Goal: Communication & Community: Answer question/provide support

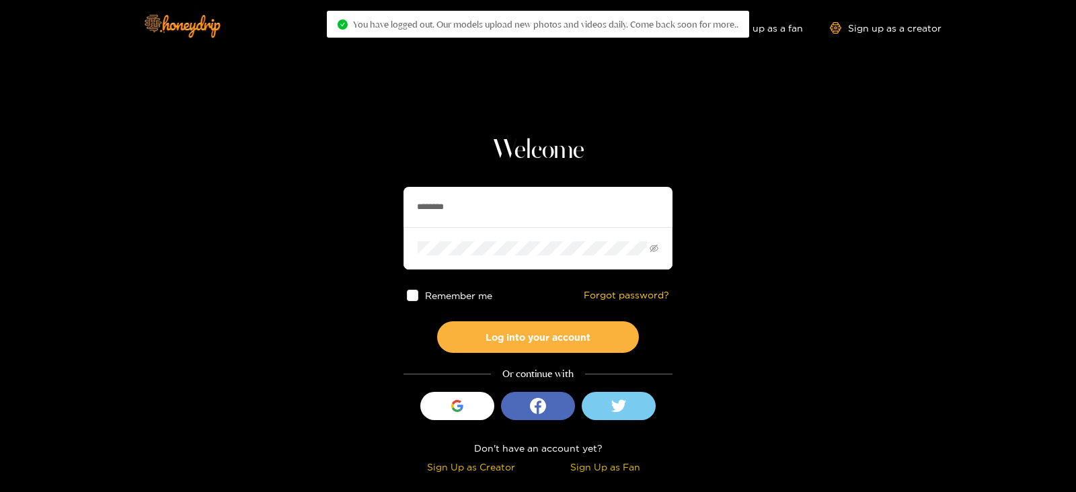
drag, startPoint x: 551, startPoint y: 217, endPoint x: 292, endPoint y: 242, distance: 260.8
click at [292, 242] on section "Welcome ******** Remember me Forgot password? Log into your account Or continue…" at bounding box center [538, 239] width 1076 height 478
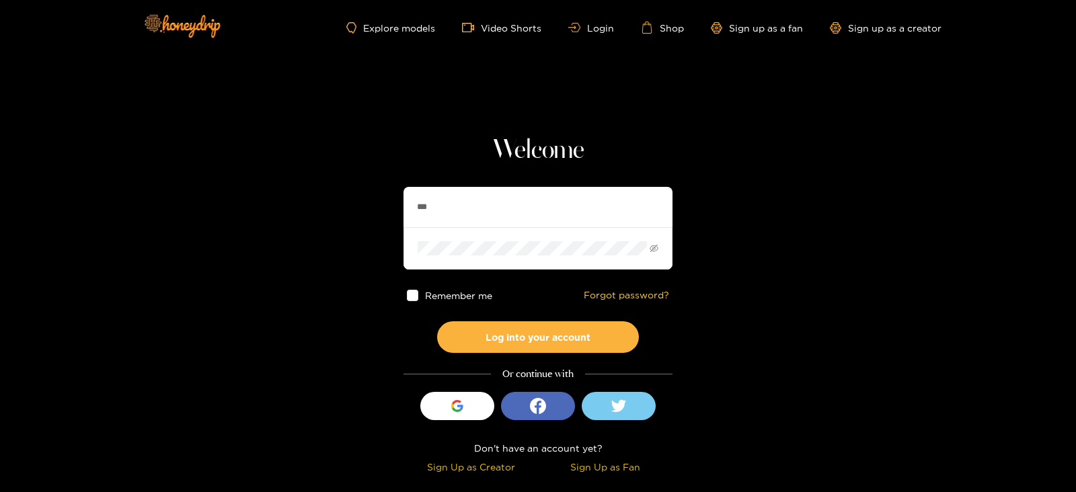
type input "**********"
click at [437, 321] on button "Log into your account" at bounding box center [538, 337] width 202 height 32
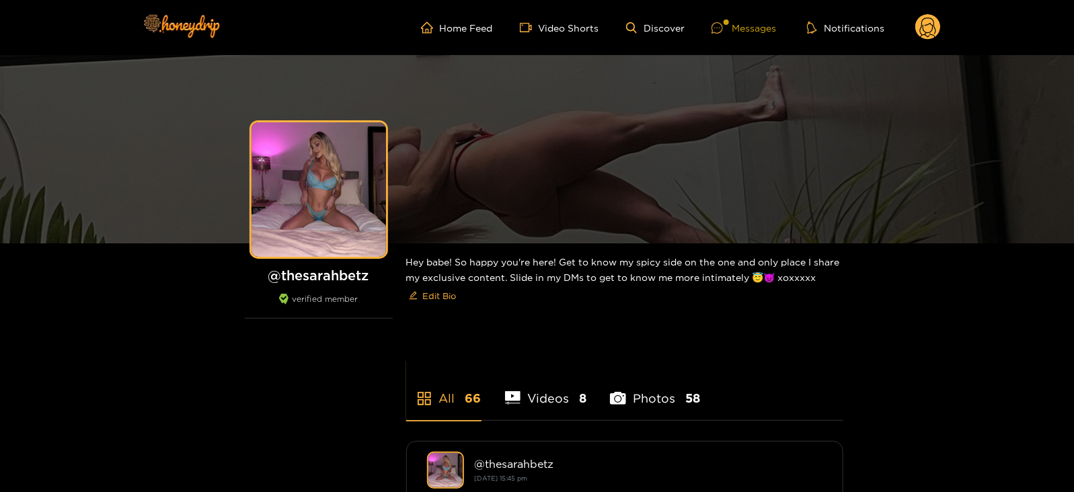
click at [717, 28] on icon at bounding box center [716, 27] width 11 height 11
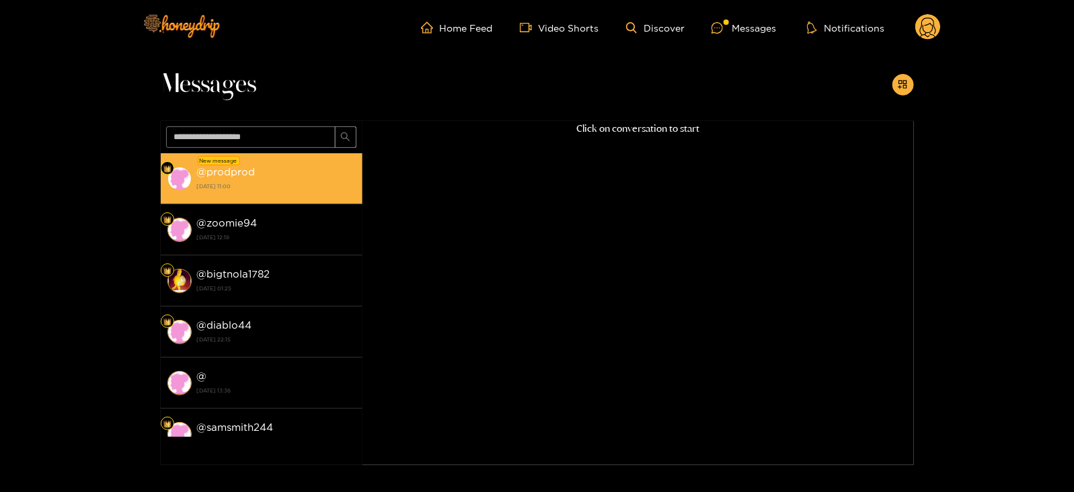
click at [275, 169] on div "@ prodprod 28 September 2025 11:00" at bounding box center [276, 178] width 159 height 30
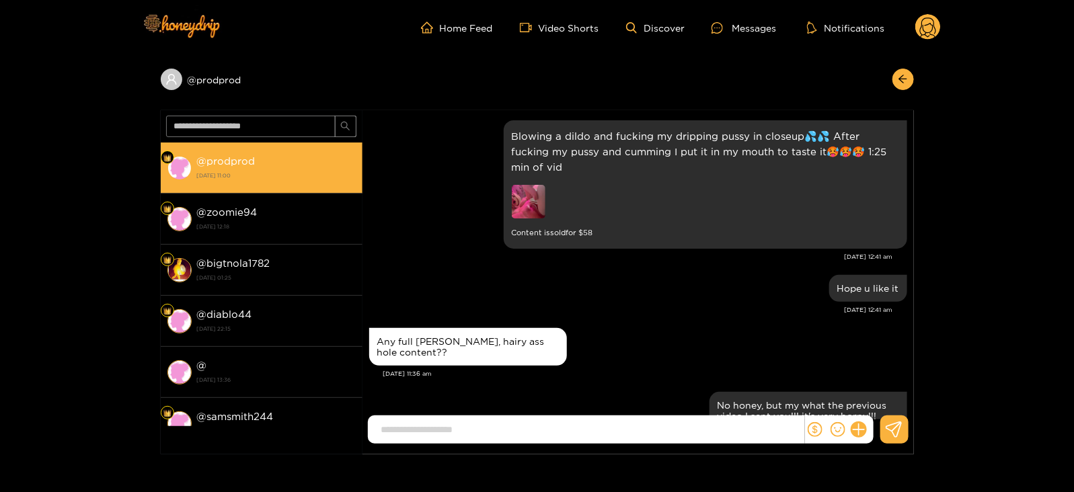
scroll to position [1803, 0]
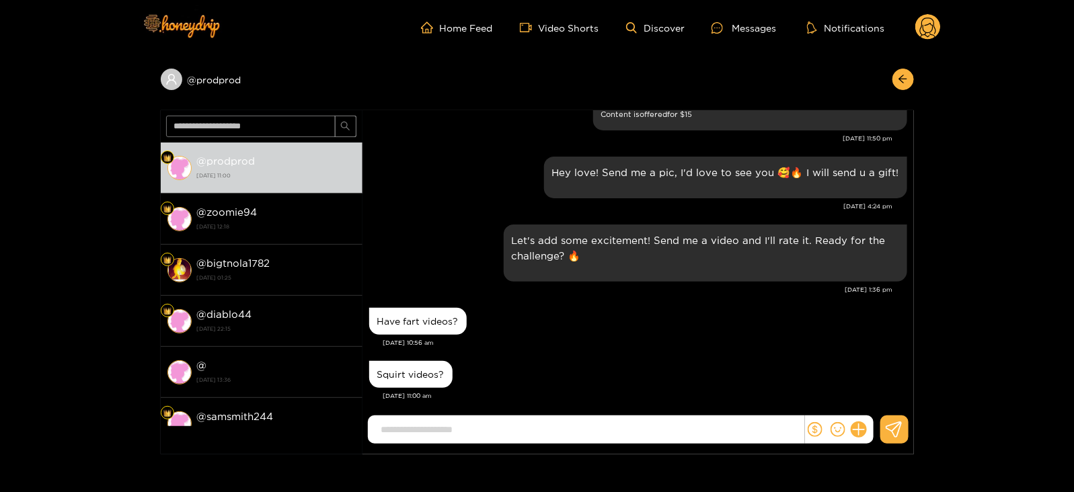
click at [936, 40] on icon at bounding box center [928, 27] width 26 height 27
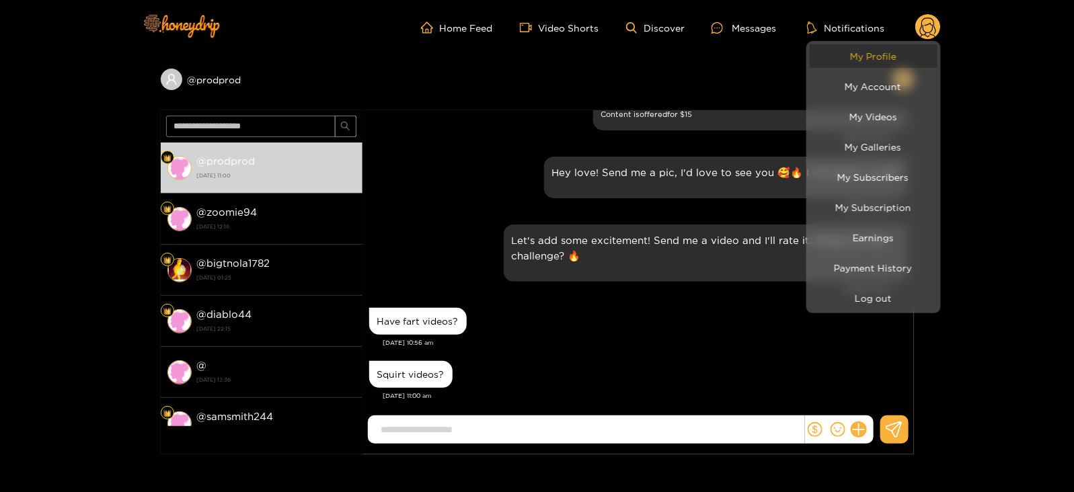
click at [891, 59] on link "My Profile" at bounding box center [874, 56] width 128 height 24
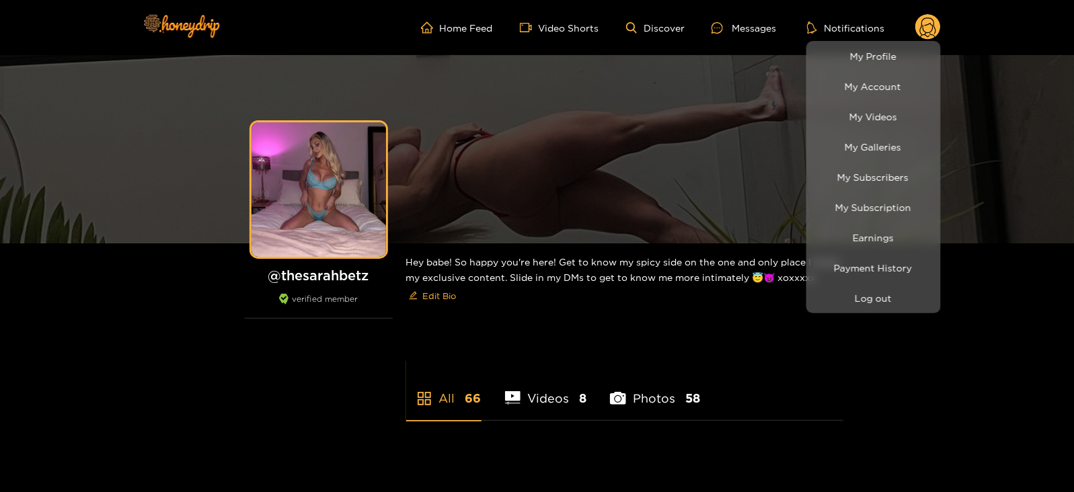
click at [751, 36] on div at bounding box center [537, 246] width 1074 height 492
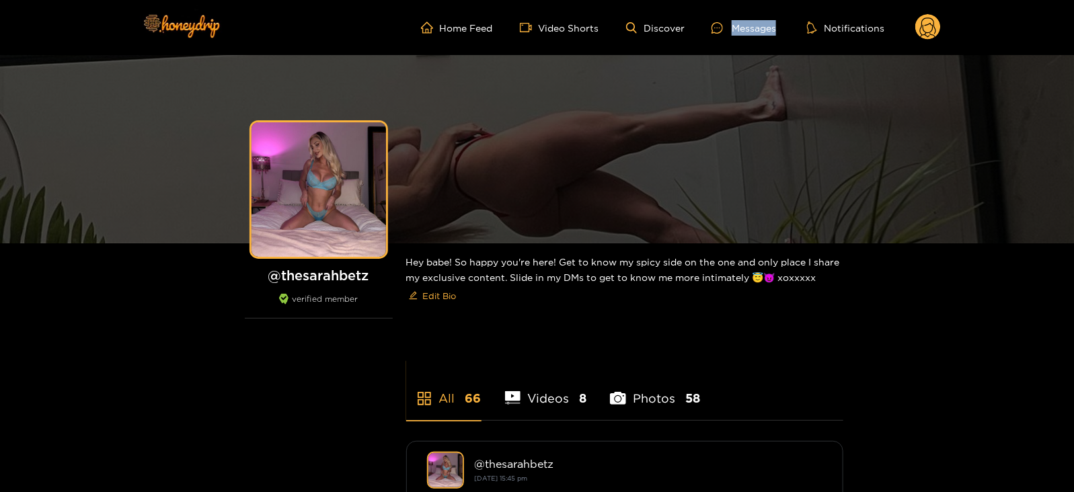
click at [751, 36] on ul "Home Feed Video Shorts Discover Messages Notifications" at bounding box center [681, 27] width 520 height 27
click at [740, 24] on div "Messages" at bounding box center [743, 27] width 65 height 15
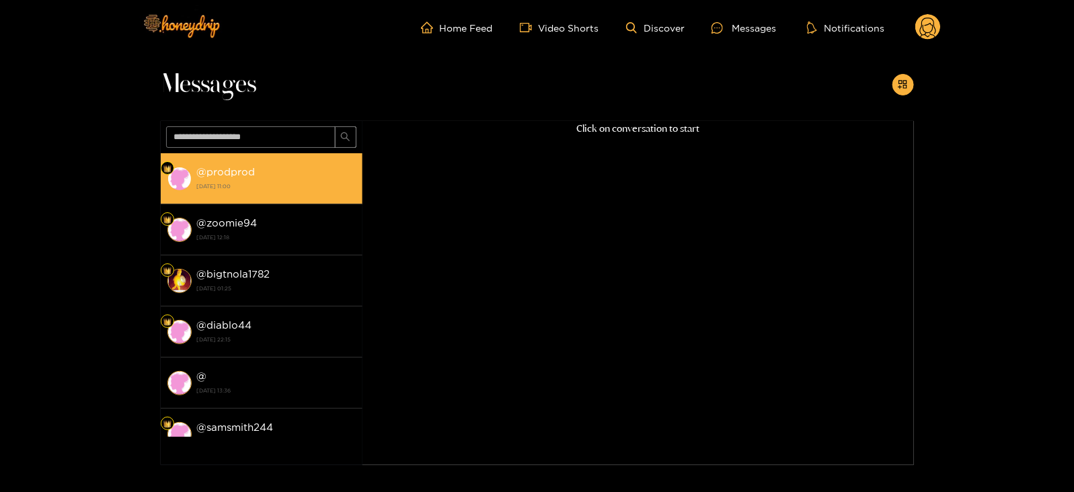
click at [304, 177] on div "@ prodprod 28 September 2025 11:00" at bounding box center [276, 178] width 159 height 30
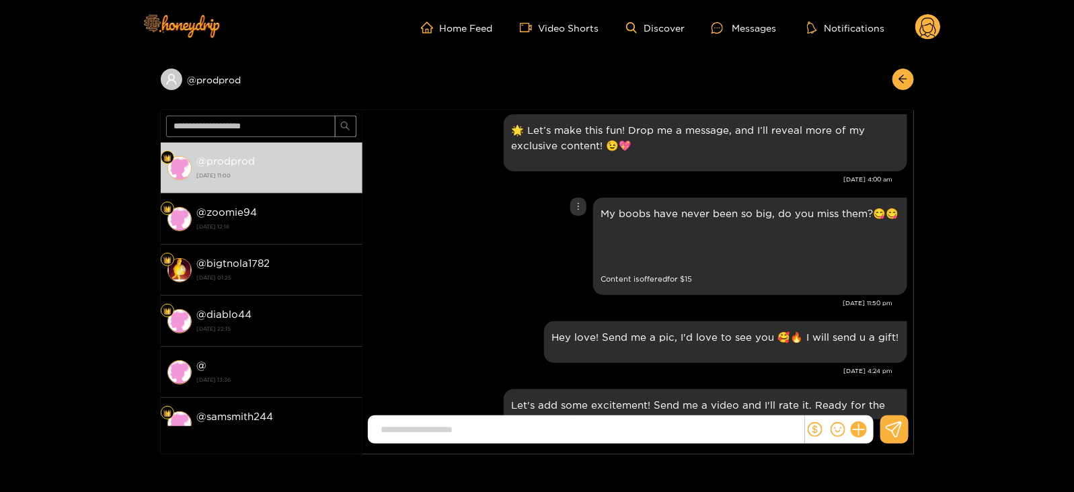
scroll to position [1803, 0]
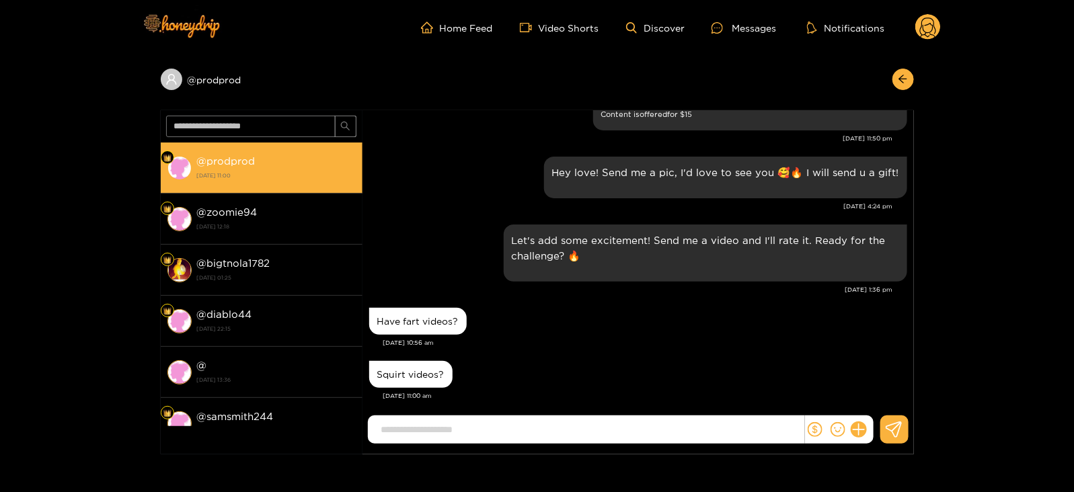
click at [218, 164] on strong "@ prodprod" at bounding box center [226, 160] width 59 height 11
copy strong "@ prodprod"
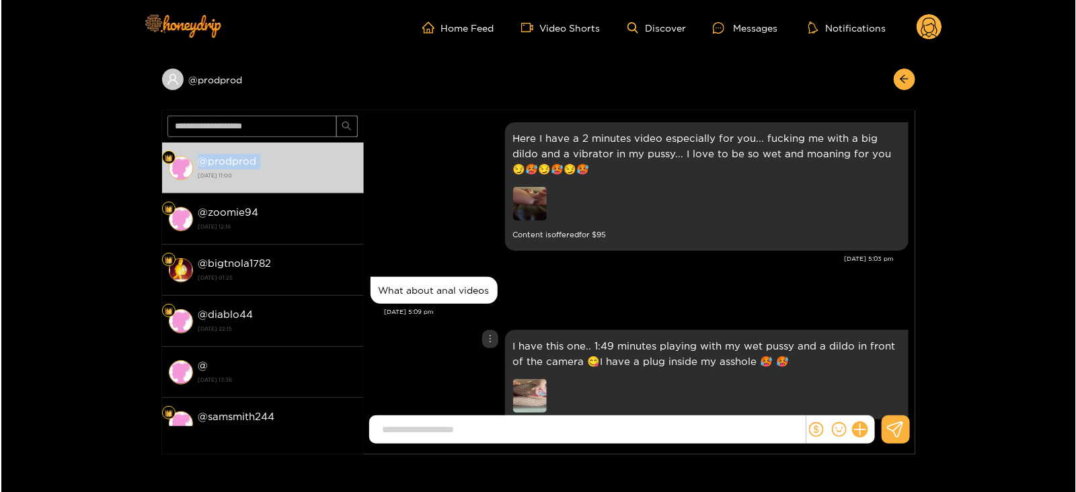
scroll to position [2741, 0]
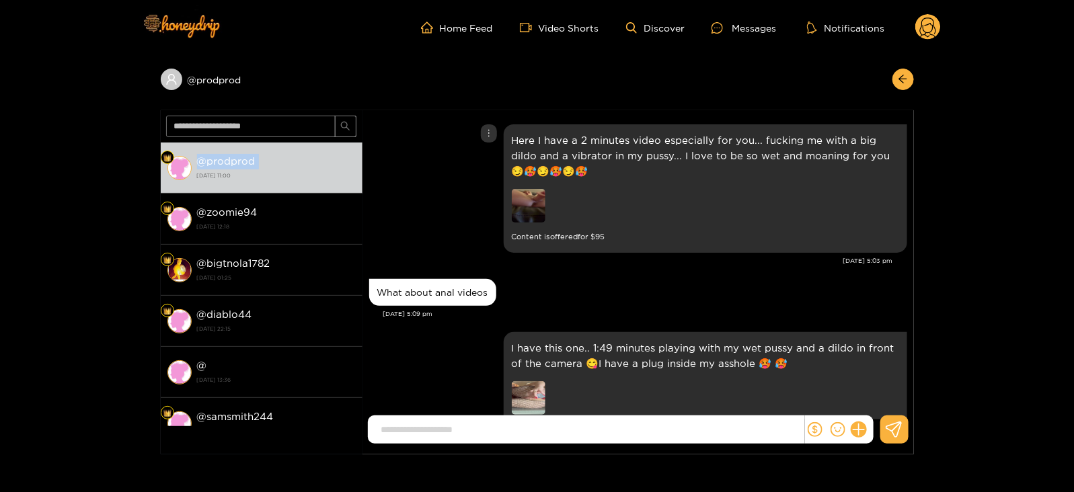
click at [529, 203] on img at bounding box center [529, 206] width 34 height 34
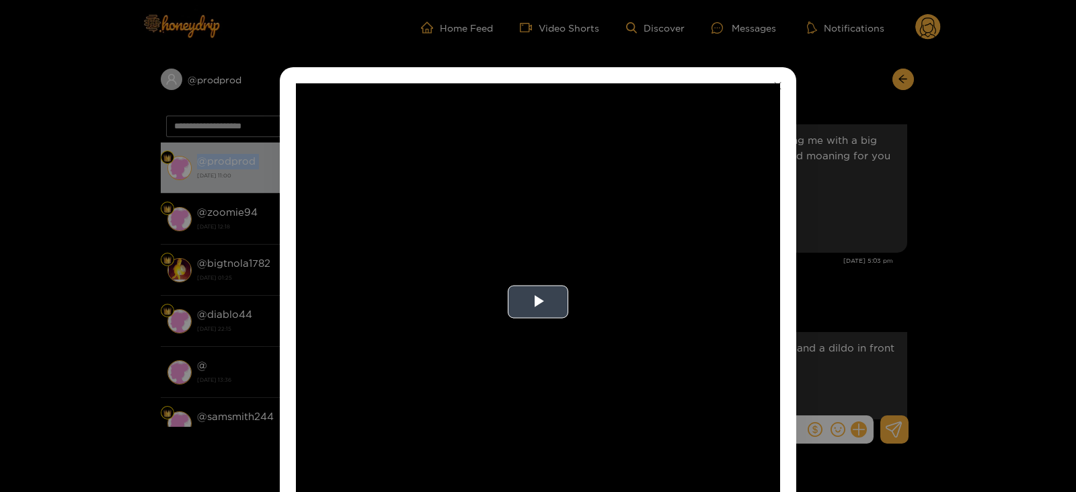
click at [514, 227] on video "Video Player" at bounding box center [538, 301] width 484 height 437
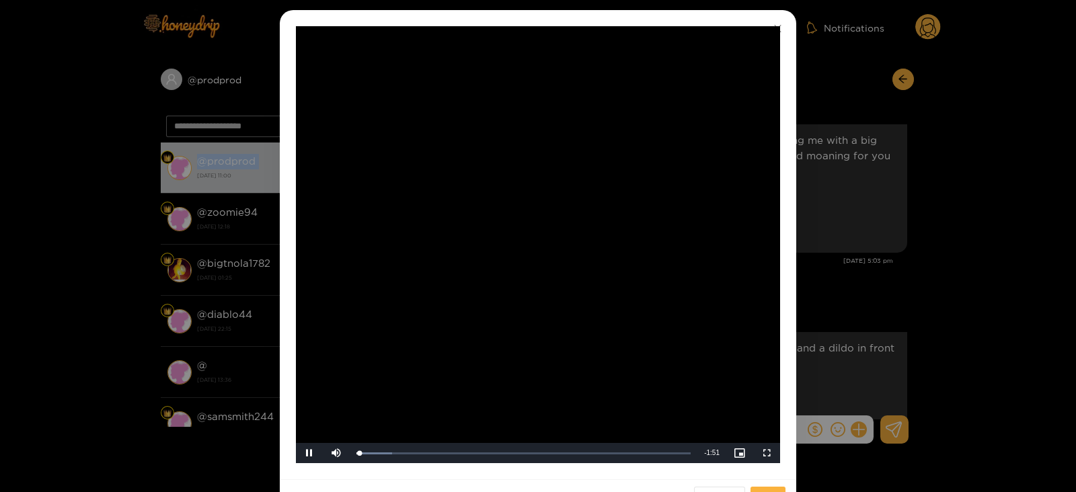
click at [591, 244] on video "Video Player" at bounding box center [538, 244] width 484 height 437
click at [204, 149] on div "**********" at bounding box center [538, 246] width 1076 height 492
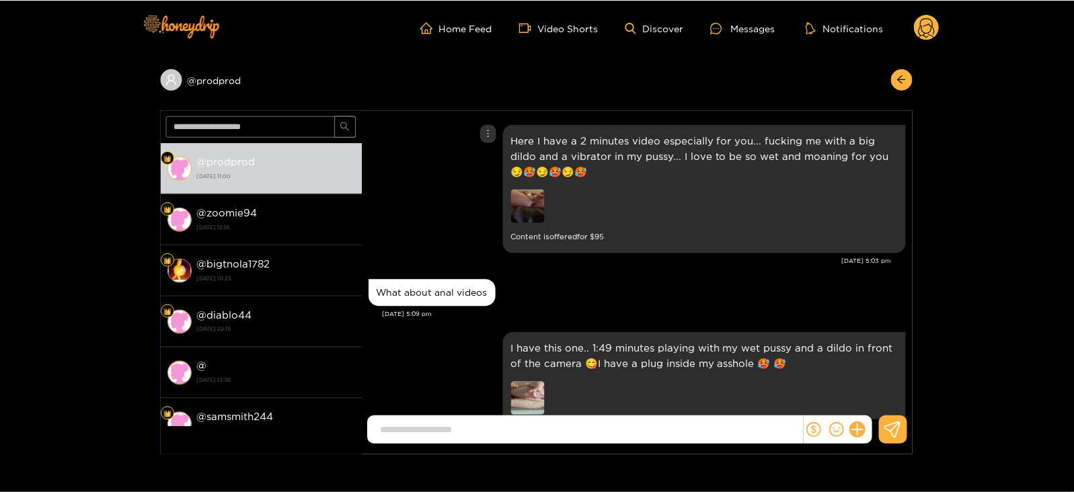
scroll to position [0, 0]
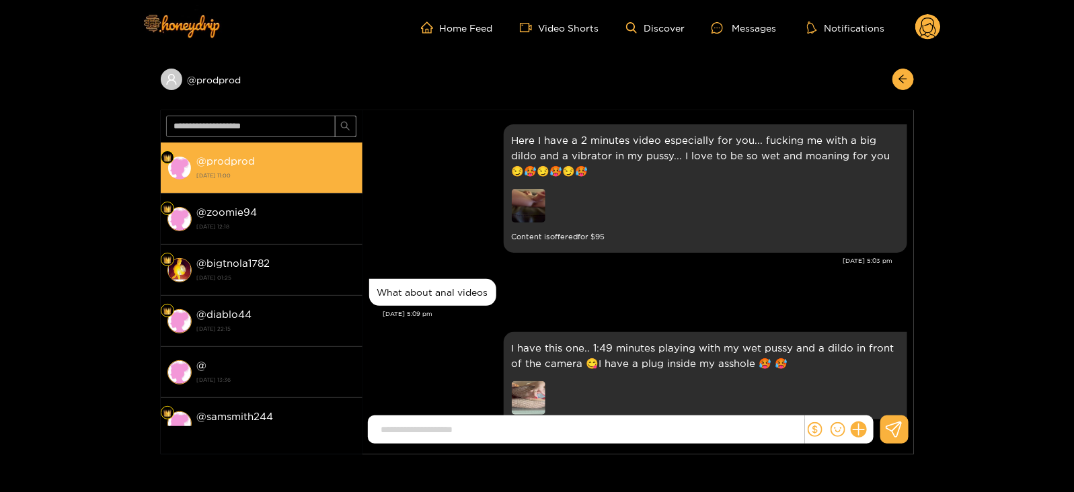
click at [204, 161] on strong "@ prodprod" at bounding box center [226, 160] width 59 height 11
copy strong "@ prodprod"
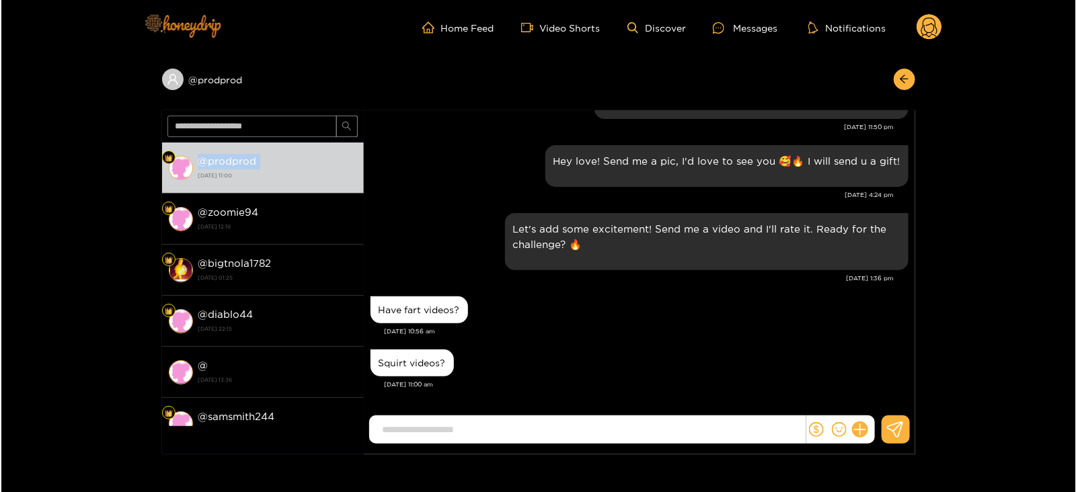
scroll to position [1803, 0]
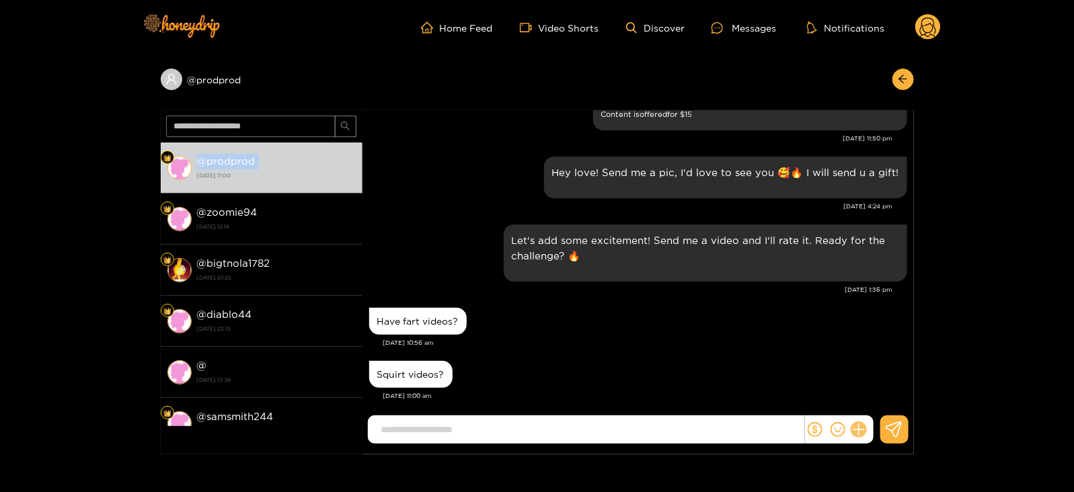
click at [861, 430] on icon at bounding box center [858, 429] width 15 height 15
click at [868, 389] on button at bounding box center [883, 397] width 47 height 30
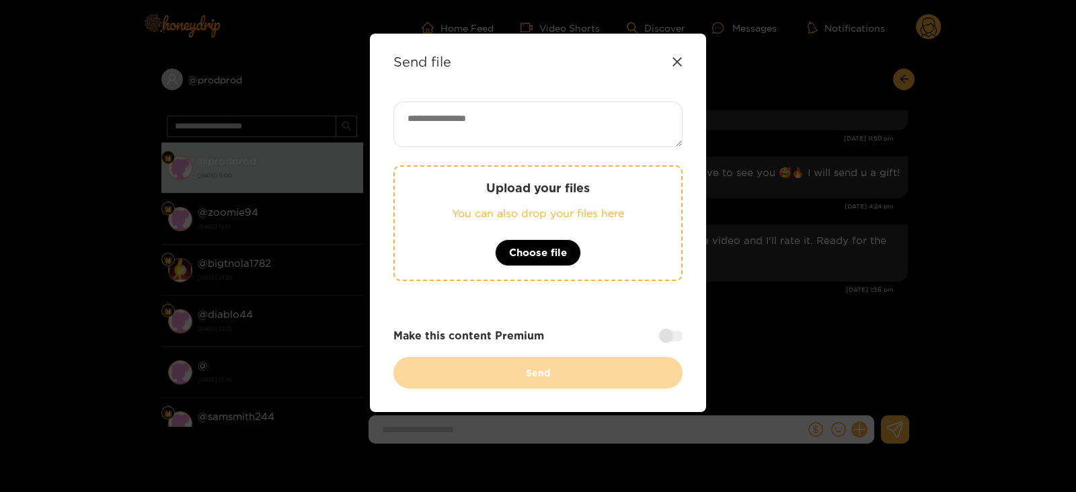
click at [476, 112] on textarea at bounding box center [537, 125] width 289 height 46
paste textarea "**********"
paste textarea "****"
type textarea "**********"
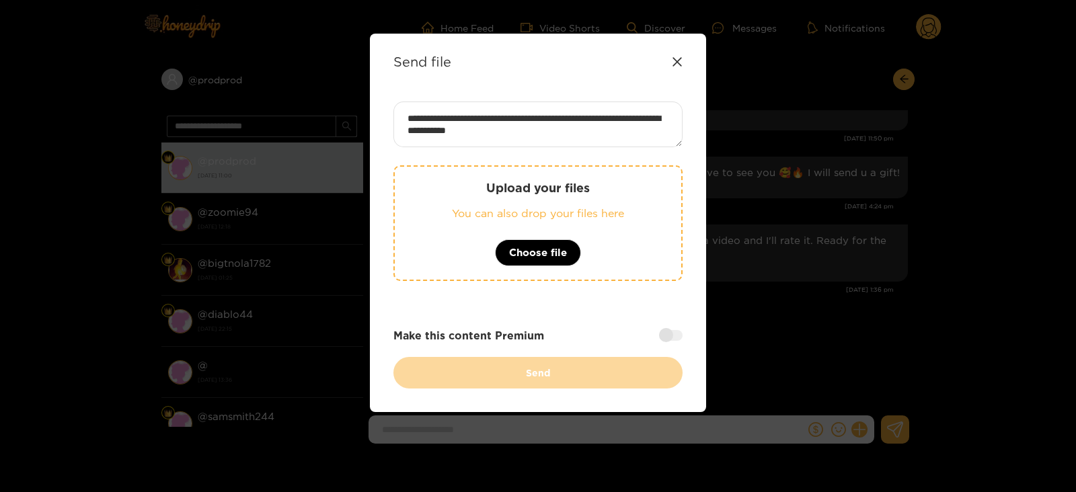
click at [579, 234] on div "Upload your files You can also drop your files here Choose file" at bounding box center [537, 223] width 289 height 116
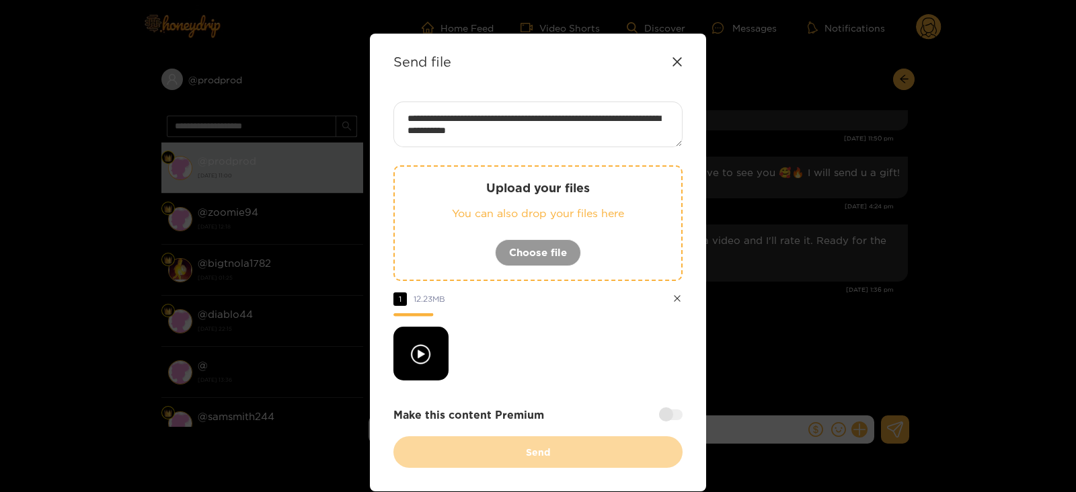
click at [672, 412] on div at bounding box center [671, 415] width 24 height 11
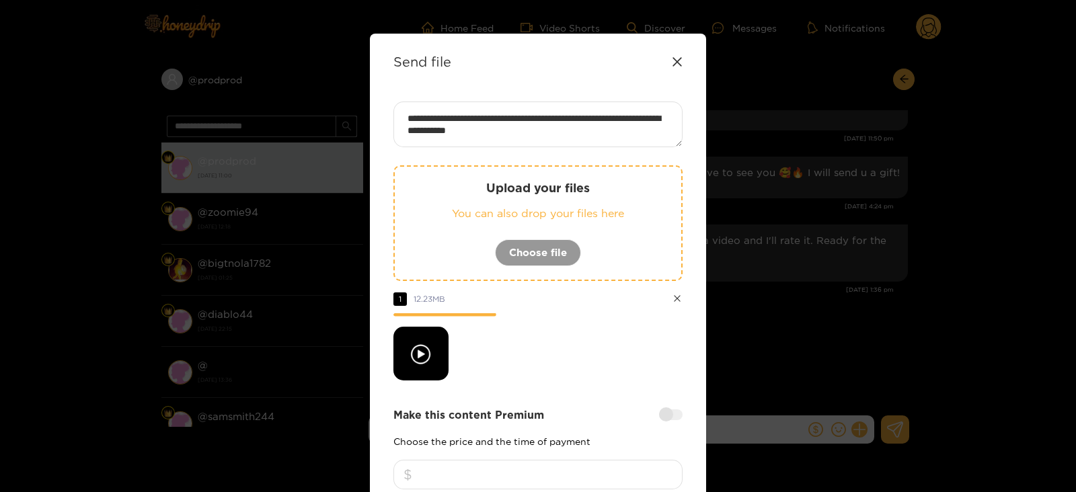
click at [583, 472] on input "number" at bounding box center [537, 475] width 289 height 30
type input "*"
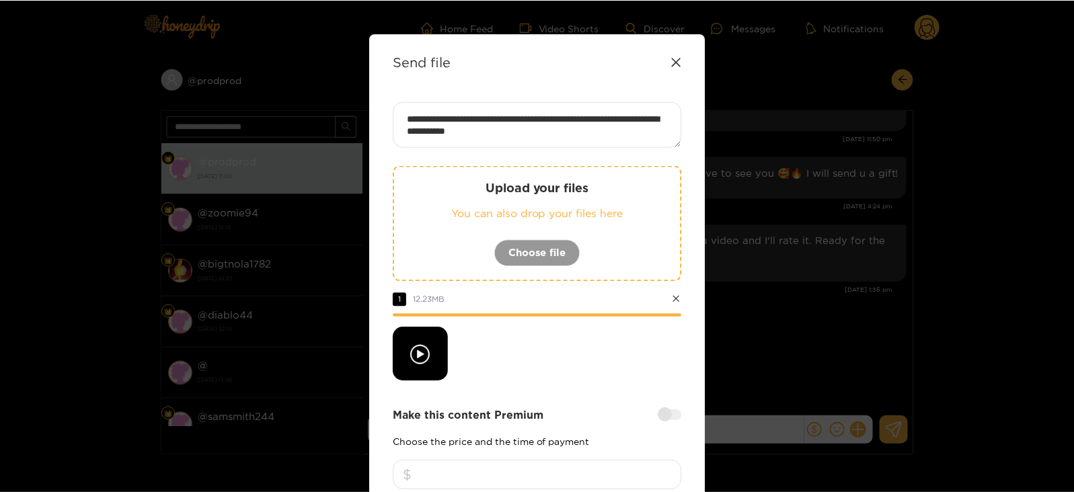
scroll to position [161, 0]
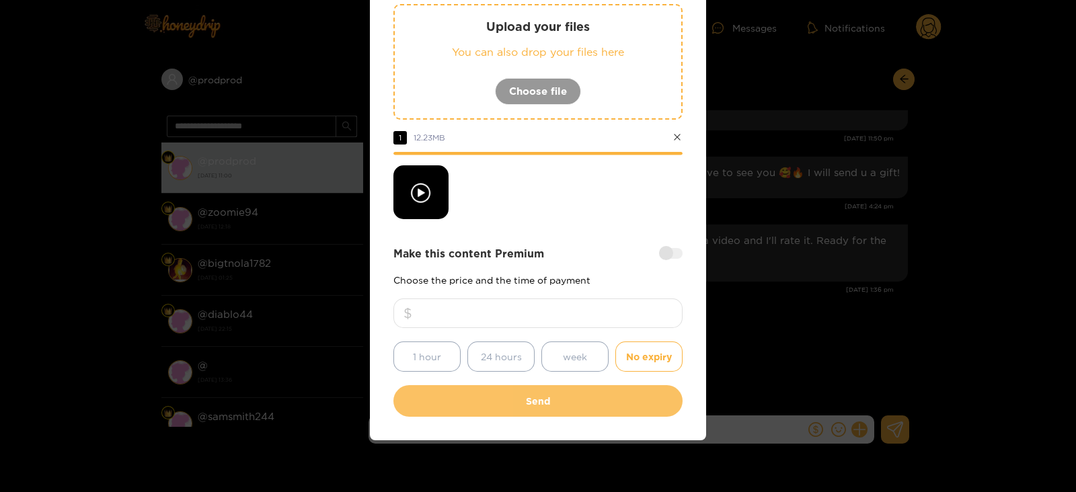
type input "**"
click at [514, 406] on button "Send" at bounding box center [537, 401] width 289 height 32
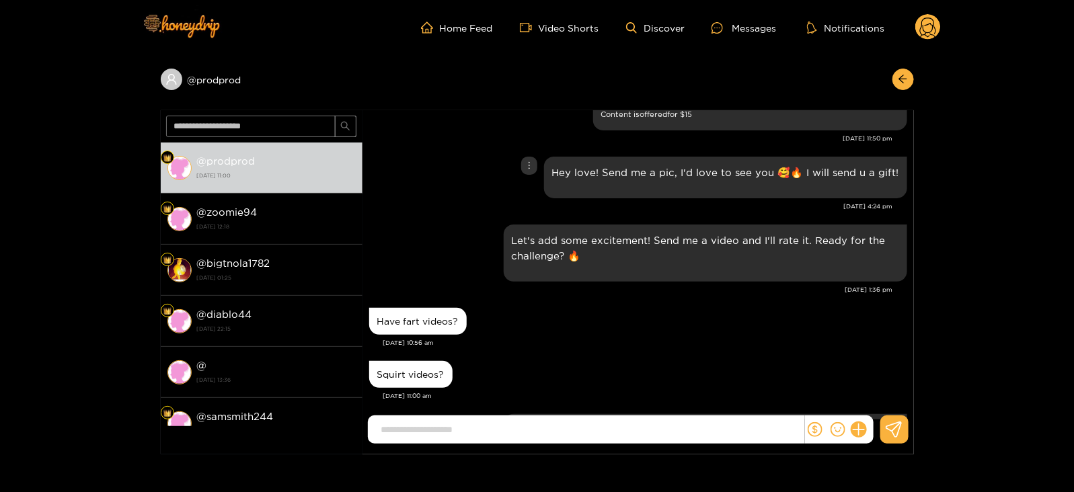
scroll to position [1942, 0]
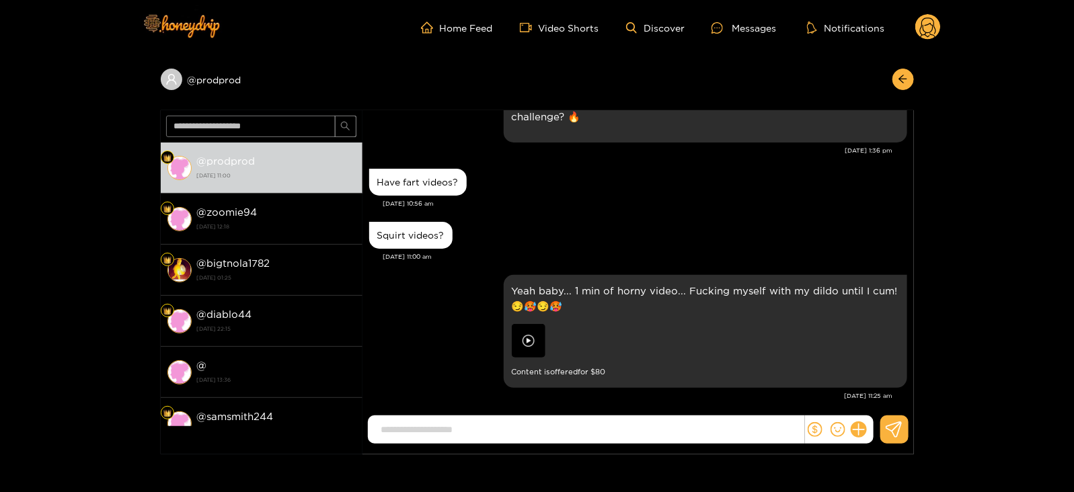
click at [931, 19] on icon at bounding box center [928, 29] width 16 height 24
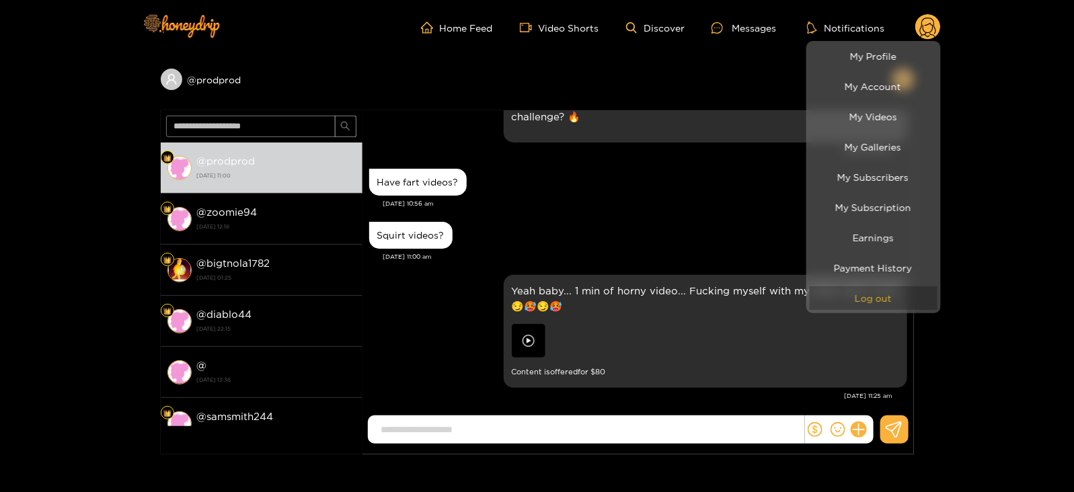
click at [878, 288] on button "Log out" at bounding box center [874, 298] width 128 height 24
